Goal: Task Accomplishment & Management: Manage account settings

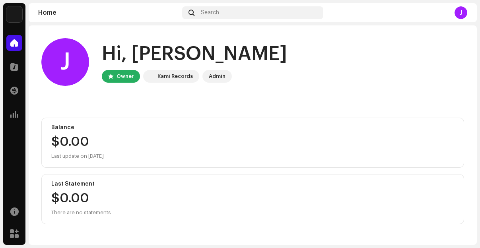
click at [307, 86] on home-user "J Hi, Juan M. Owner Kami Records Admin" at bounding box center [252, 68] width 423 height 60
click at [216, 74] on div "Admin" at bounding box center [217, 77] width 17 height 10
click at [282, 81] on div "J Hi, Juan M. Owner Kami Records Admin" at bounding box center [252, 62] width 423 height 48
click at [17, 17] on img at bounding box center [14, 14] width 16 height 16
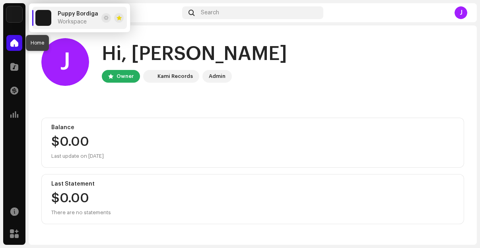
click at [19, 46] on div at bounding box center [14, 43] width 16 height 16
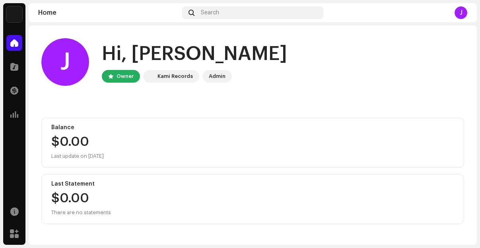
click at [316, 74] on div "J Hi, Juan M. Owner Kami Records Admin" at bounding box center [252, 62] width 423 height 48
click at [11, 68] on span at bounding box center [14, 67] width 8 height 6
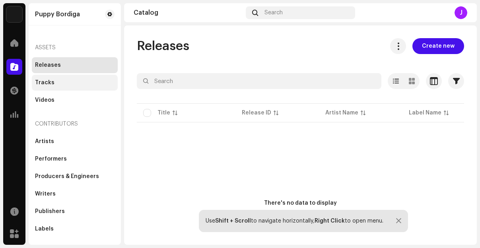
click at [52, 80] on div "Tracks" at bounding box center [44, 83] width 19 height 6
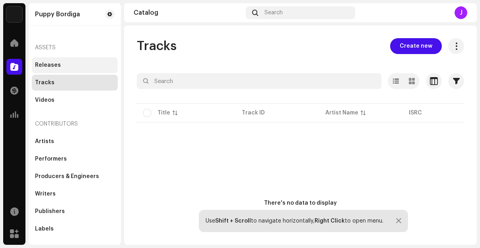
click at [56, 66] on div "Releases" at bounding box center [48, 65] width 26 height 6
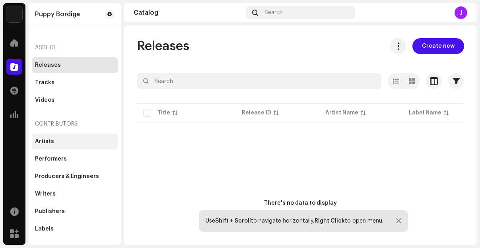
click at [59, 142] on div "Artists" at bounding box center [75, 141] width 80 height 6
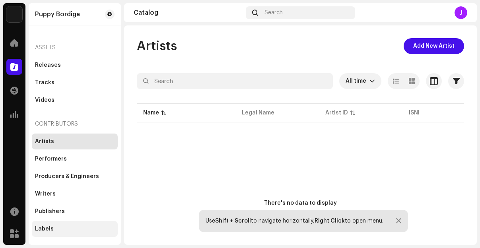
click at [51, 229] on div "Labels" at bounding box center [44, 229] width 19 height 6
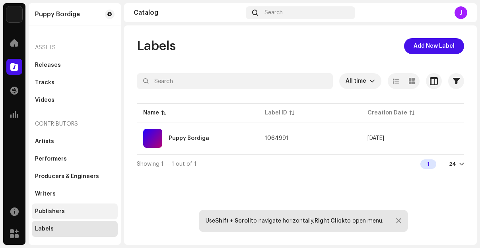
click at [61, 209] on div "Publishers" at bounding box center [50, 211] width 30 height 6
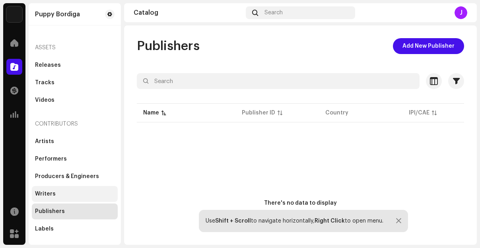
click at [61, 194] on div "Writers" at bounding box center [75, 194] width 80 height 6
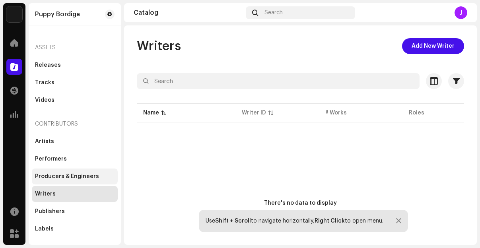
click at [66, 178] on div "Producers & Engineers" at bounding box center [67, 176] width 64 height 6
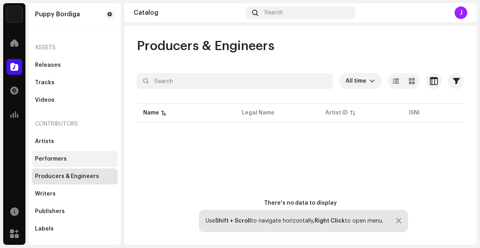
click at [58, 156] on div "Performers" at bounding box center [51, 159] width 32 height 6
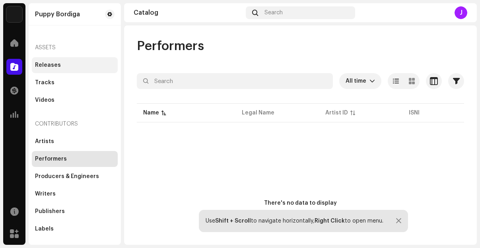
click at [56, 62] on div "Releases" at bounding box center [48, 65] width 26 height 6
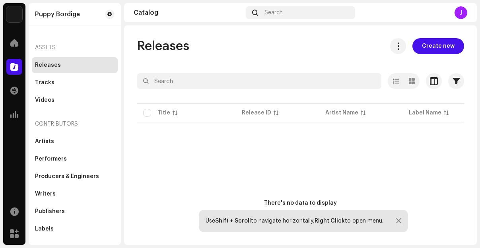
click at [57, 49] on div "Assets" at bounding box center [75, 47] width 86 height 19
click at [17, 112] on span at bounding box center [14, 114] width 8 height 6
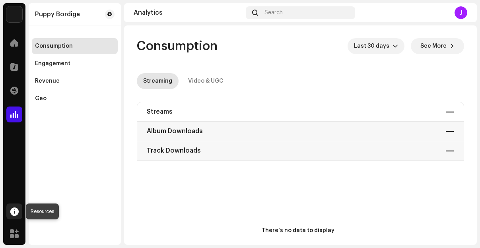
click at [14, 213] on span at bounding box center [14, 211] width 8 height 6
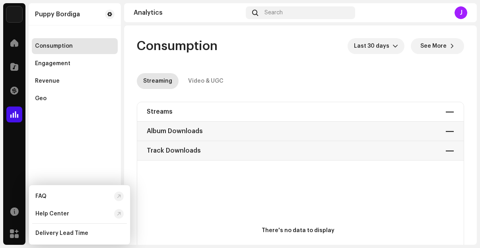
click at [49, 154] on div "Puppy Bordiga Consumption Engagement Revenue Geo" at bounding box center [75, 124] width 92 height 242
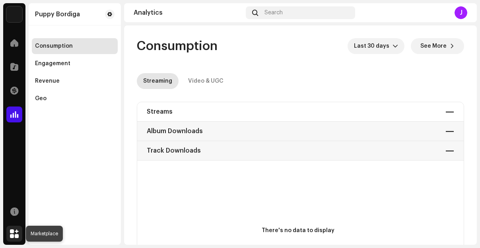
click at [16, 233] on span at bounding box center [14, 234] width 9 height 6
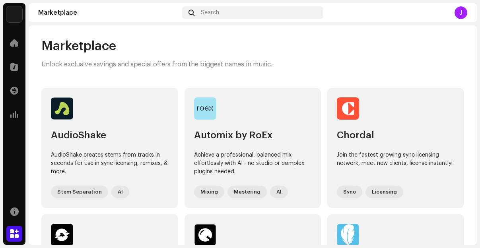
click at [13, 43] on span at bounding box center [14, 43] width 8 height 6
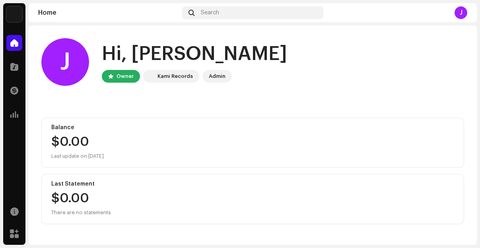
click at [17, 16] on img at bounding box center [14, 14] width 16 height 16
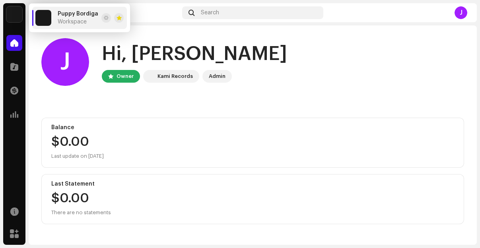
click at [143, 110] on div "J Hi, Juan M. Owner Kami Records Admin Balance $0.00 Last update on Oct 9, 2025…" at bounding box center [252, 131] width 423 height 212
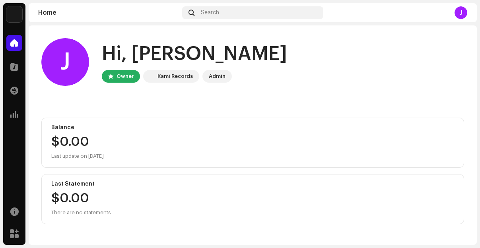
click at [215, 77] on div "Admin" at bounding box center [217, 77] width 17 height 10
click at [165, 101] on div "J Hi, Juan M. Owner Kami Records Admin Balance $0.00 Last update on Oct 9, 2025…" at bounding box center [252, 131] width 423 height 212
click at [462, 12] on div "J" at bounding box center [460, 12] width 13 height 13
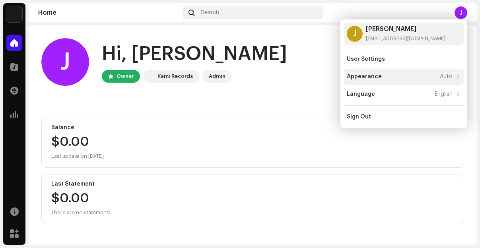
click at [395, 74] on div "Appearance Auto" at bounding box center [400, 77] width 106 height 6
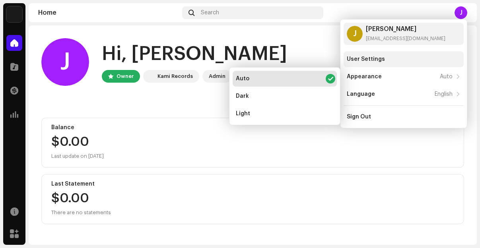
click at [396, 61] on div "User Settings" at bounding box center [404, 59] width 114 height 6
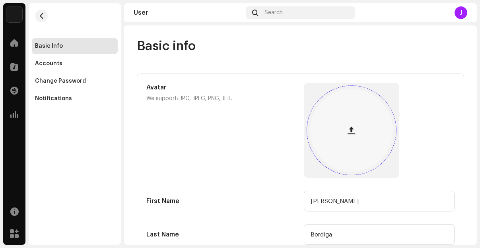
click at [349, 134] on span "button" at bounding box center [351, 130] width 8 height 6
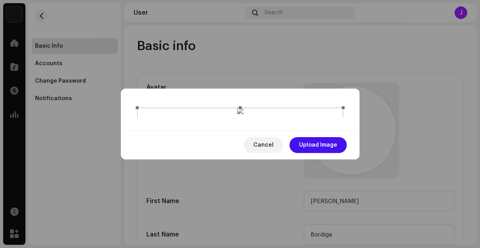
scroll to position [47, 0]
drag, startPoint x: 326, startPoint y: 223, endPoint x: 411, endPoint y: 203, distance: 87.9
click at [326, 153] on span "Upload Image" at bounding box center [318, 145] width 38 height 16
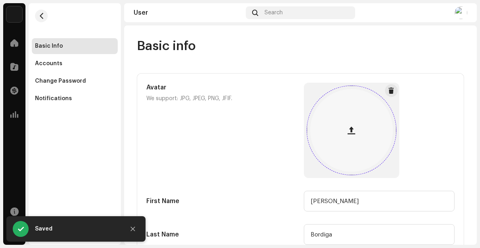
click at [390, 91] on span at bounding box center [391, 90] width 6 height 6
click at [347, 129] on span "button" at bounding box center [351, 130] width 8 height 6
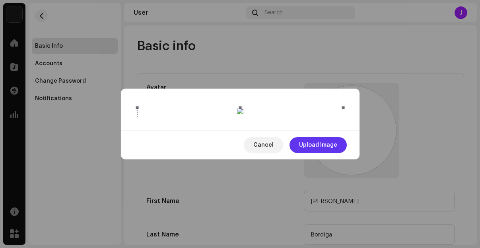
click at [333, 153] on span "Upload Image" at bounding box center [318, 145] width 38 height 16
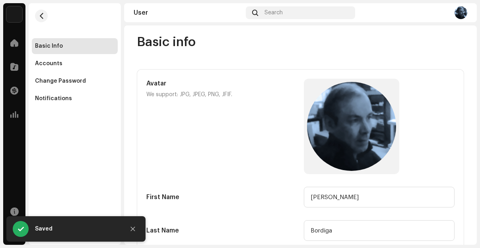
scroll to position [0, 0]
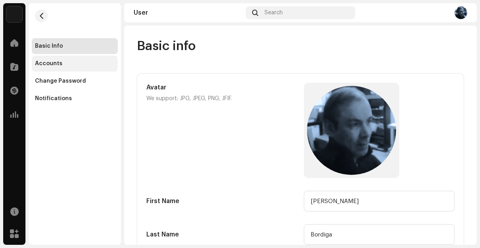
click at [71, 64] on div "Accounts" at bounding box center [75, 63] width 80 height 6
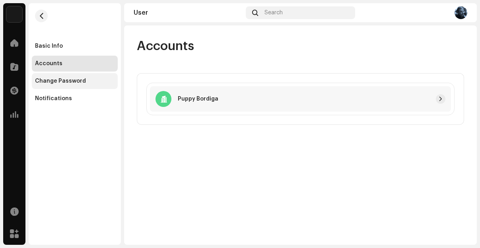
click at [74, 79] on div "Change Password" at bounding box center [60, 81] width 51 height 6
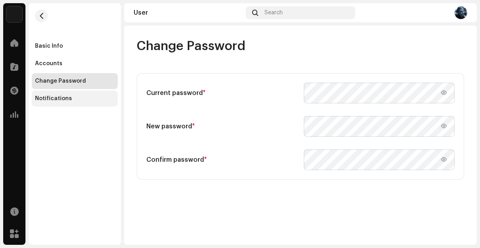
click at [60, 96] on div "Notifications" at bounding box center [53, 98] width 37 height 6
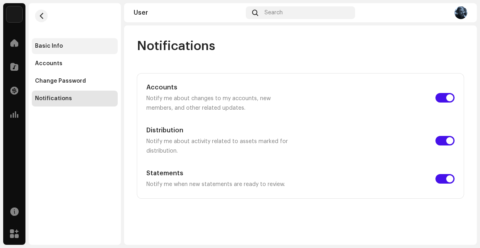
click at [54, 48] on div "Basic Info" at bounding box center [49, 46] width 28 height 6
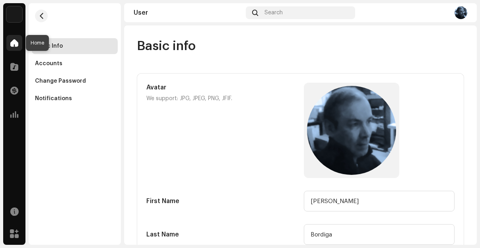
click at [16, 42] on span at bounding box center [14, 43] width 8 height 6
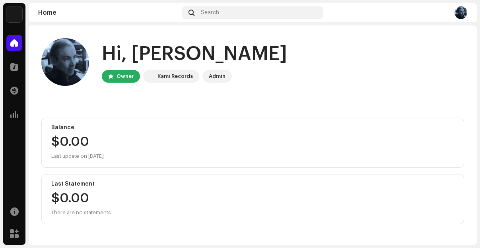
click at [462, 16] on img at bounding box center [460, 12] width 13 height 13
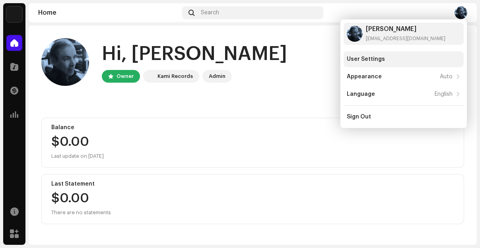
click at [368, 59] on div "User Settings" at bounding box center [366, 59] width 38 height 6
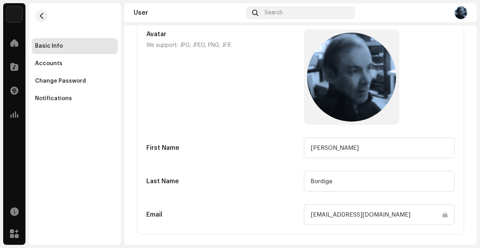
scroll to position [121, 0]
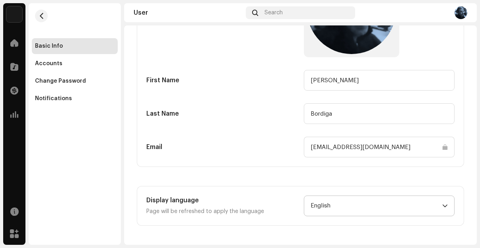
click at [442, 206] on icon "dropdown trigger" at bounding box center [445, 206] width 6 height 6
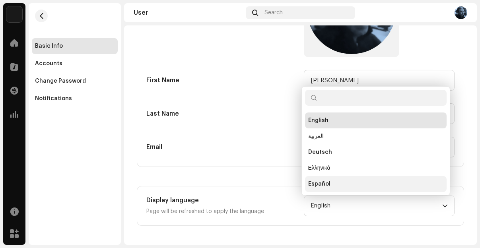
click at [421, 184] on li "Español" at bounding box center [376, 184] width 142 height 16
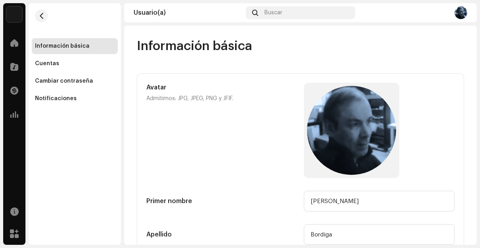
click at [14, 14] on img at bounding box center [14, 14] width 16 height 16
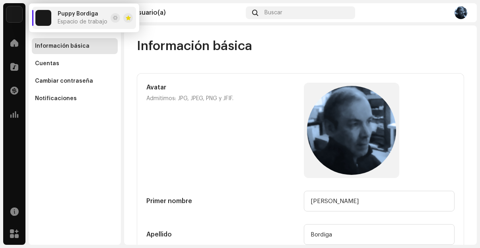
click at [58, 19] on span "Espacio de trabajo" at bounding box center [83, 22] width 50 height 6
click at [15, 44] on span at bounding box center [14, 43] width 8 height 6
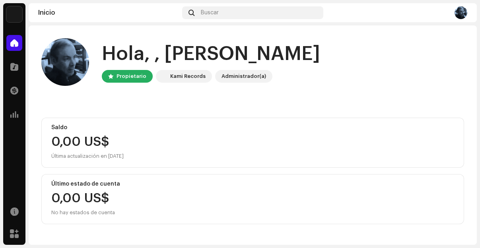
click at [459, 13] on img at bounding box center [460, 12] width 13 height 13
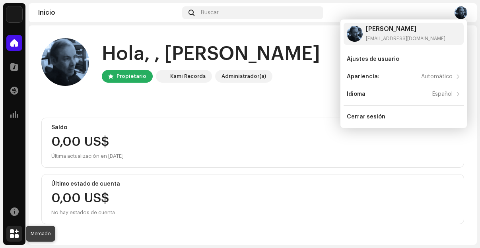
click at [17, 234] on span at bounding box center [14, 234] width 9 height 6
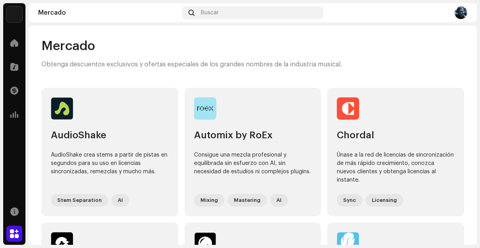
click at [13, 209] on span at bounding box center [14, 211] width 8 height 6
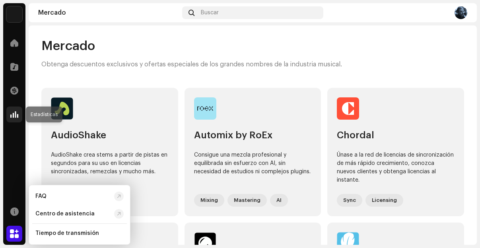
click at [18, 114] on div at bounding box center [14, 115] width 16 height 16
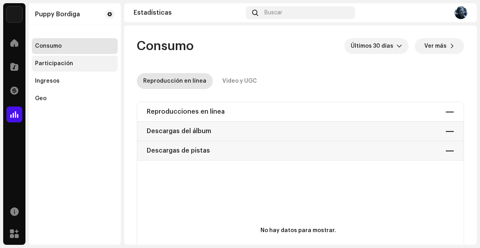
click at [63, 64] on div "Participación" at bounding box center [54, 63] width 38 height 6
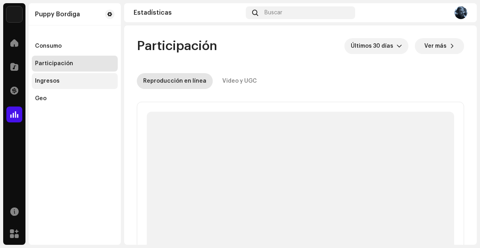
click at [60, 82] on div "Ingresos" at bounding box center [75, 81] width 80 height 6
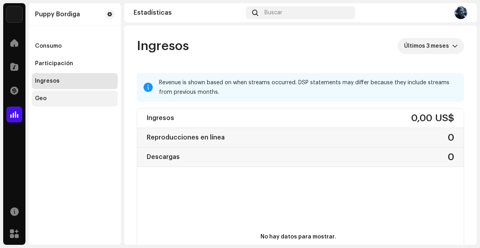
click at [55, 98] on div "Geo" at bounding box center [75, 98] width 80 height 6
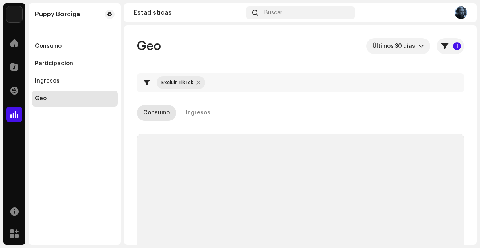
checkbox input "true"
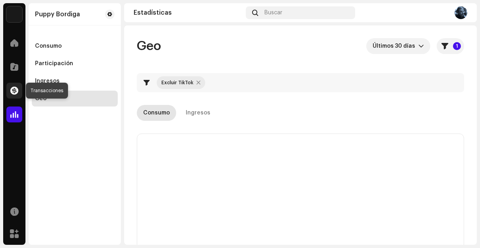
click at [18, 89] on div at bounding box center [14, 91] width 16 height 16
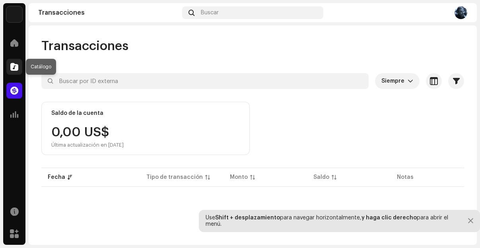
click at [16, 67] on span at bounding box center [14, 67] width 8 height 6
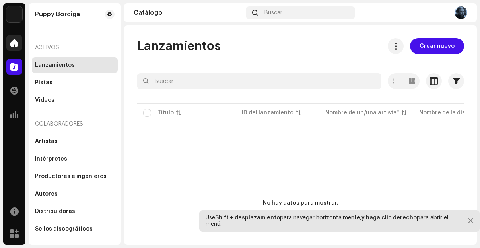
click at [14, 44] on span at bounding box center [14, 43] width 8 height 6
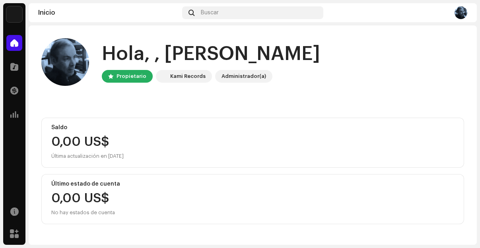
click at [458, 17] on img at bounding box center [460, 12] width 13 height 13
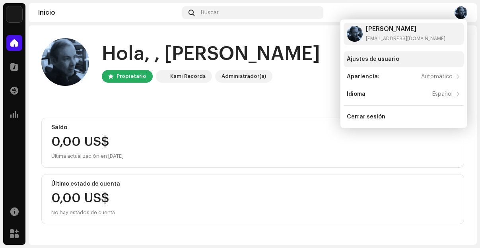
click at [401, 59] on div "Ajustes de usuario" at bounding box center [404, 59] width 114 height 6
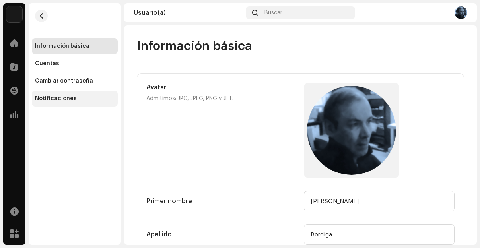
click at [68, 100] on div "Notificaciones" at bounding box center [56, 98] width 42 height 6
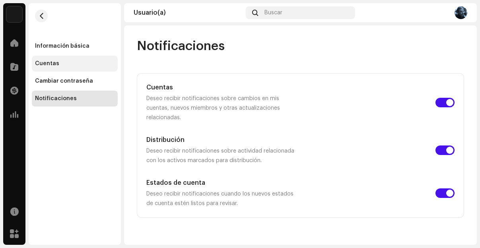
click at [56, 64] on div "Cuentas" at bounding box center [47, 63] width 24 height 6
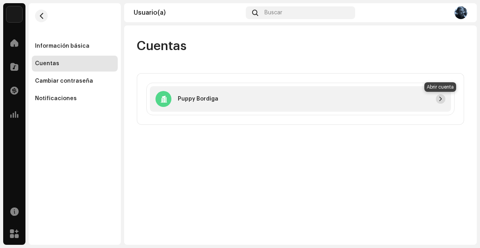
click at [440, 99] on span "button" at bounding box center [440, 99] width 5 height 6
click at [442, 100] on span "button" at bounding box center [440, 99] width 5 height 6
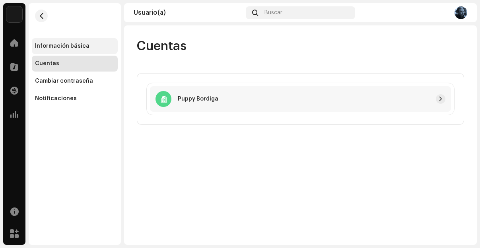
click at [86, 47] on div "Información básica" at bounding box center [75, 46] width 80 height 6
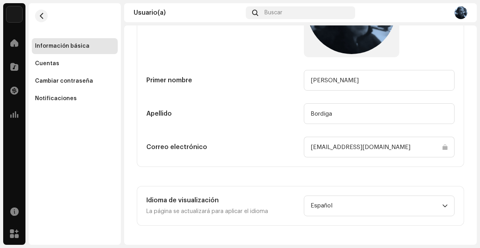
scroll to position [2, 0]
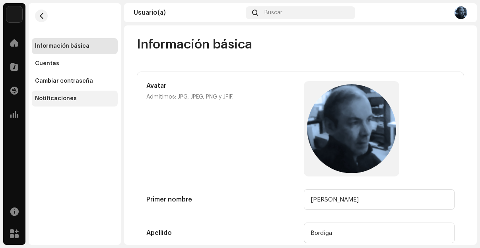
click at [74, 96] on div "Notificaciones" at bounding box center [75, 98] width 80 height 6
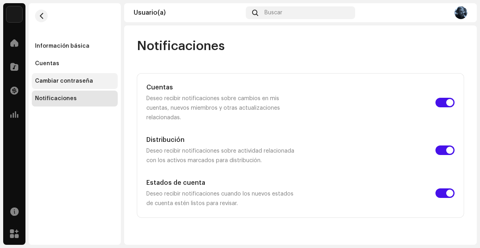
click at [77, 82] on div "Cambiar contraseña" at bounding box center [64, 81] width 58 height 6
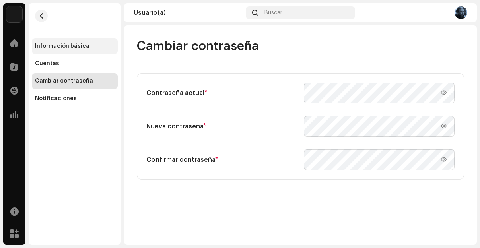
click at [74, 47] on div "Información básica" at bounding box center [62, 46] width 54 height 6
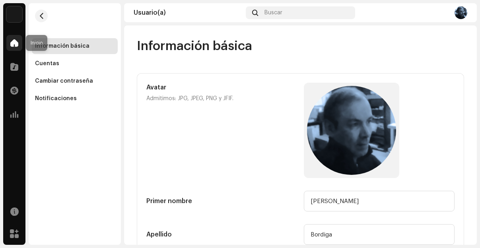
click at [21, 40] on div at bounding box center [14, 43] width 16 height 16
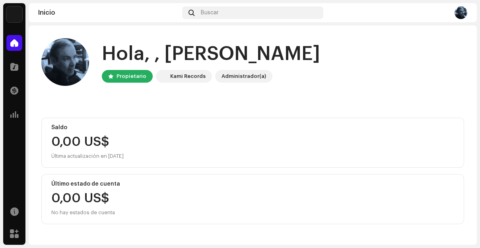
click at [458, 15] on img at bounding box center [460, 12] width 13 height 13
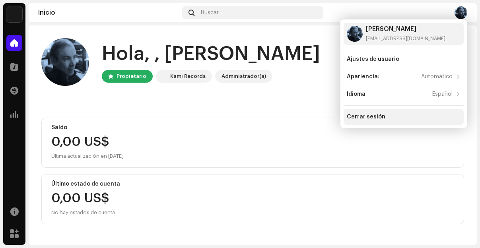
click at [355, 118] on div "Cerrar sesión" at bounding box center [366, 117] width 39 height 6
